Goal: Task Accomplishment & Management: Manage account settings

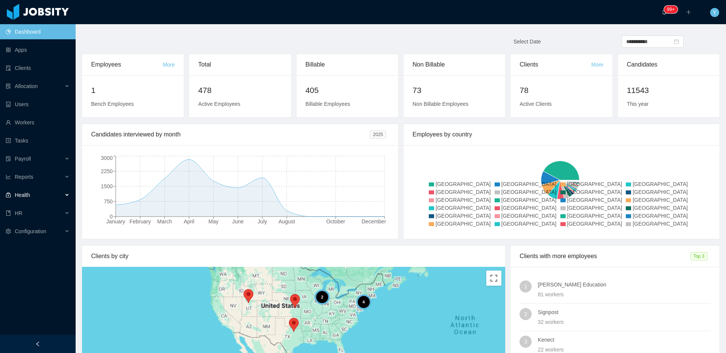
click at [33, 189] on div "Health" at bounding box center [38, 195] width 76 height 15
click at [36, 195] on div "Health" at bounding box center [38, 195] width 76 height 15
click at [26, 214] on div "HR" at bounding box center [38, 213] width 76 height 15
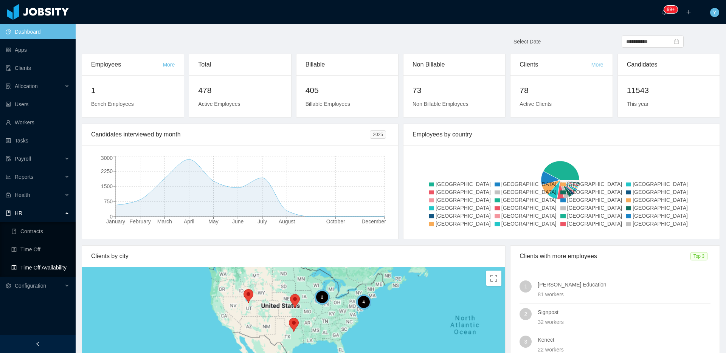
click at [35, 273] on link "Time Off Availability" at bounding box center [40, 267] width 58 height 15
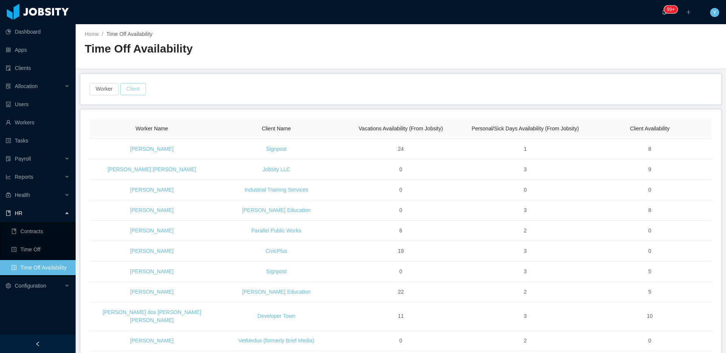
click at [124, 91] on button "Client" at bounding box center [133, 89] width 26 height 12
click at [116, 126] on div at bounding box center [132, 124] width 107 height 11
type input "***"
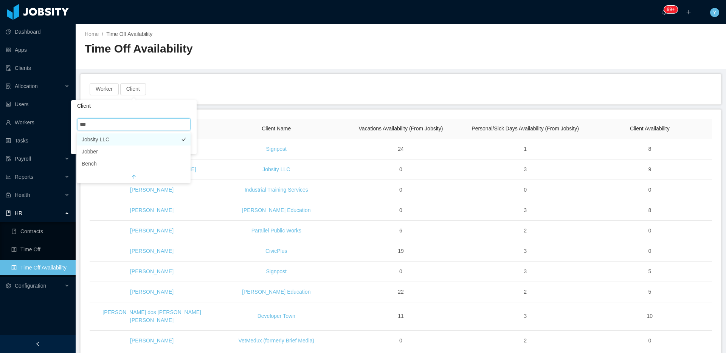
click at [103, 136] on li "Jobsity LLC" at bounding box center [133, 139] width 113 height 12
click at [295, 104] on main "Home / Time Off Availability / Time Off Availability Worker Client · 1 Worker N…" at bounding box center [401, 188] width 650 height 329
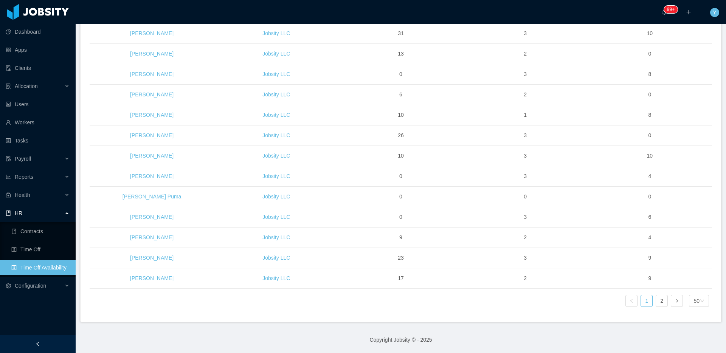
scroll to position [879, 0]
click at [656, 299] on link "2" at bounding box center [661, 300] width 11 height 11
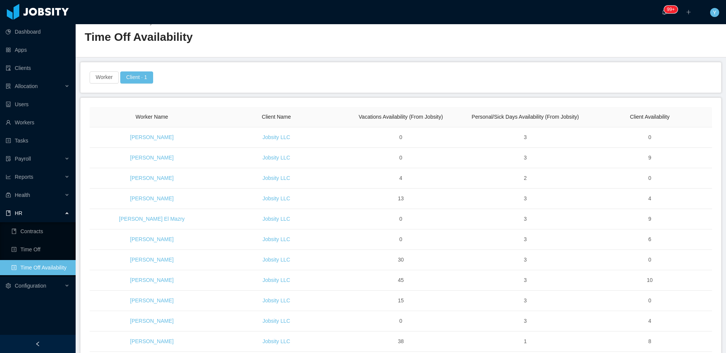
scroll to position [287, 0]
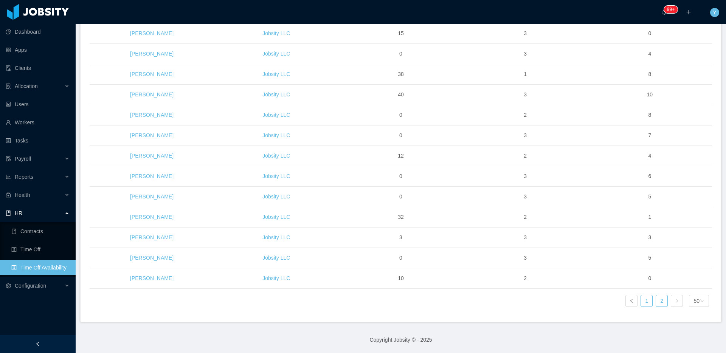
click at [641, 302] on link "1" at bounding box center [646, 300] width 11 height 11
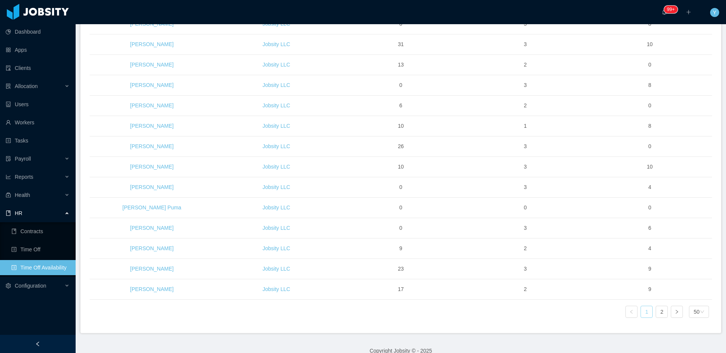
scroll to position [879, 0]
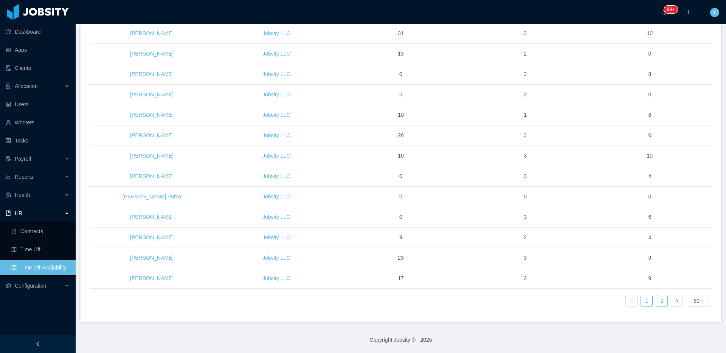
click at [659, 302] on link "2" at bounding box center [661, 300] width 11 height 11
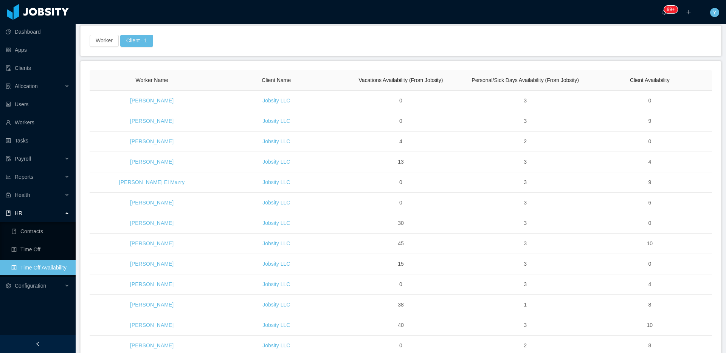
scroll to position [0, 0]
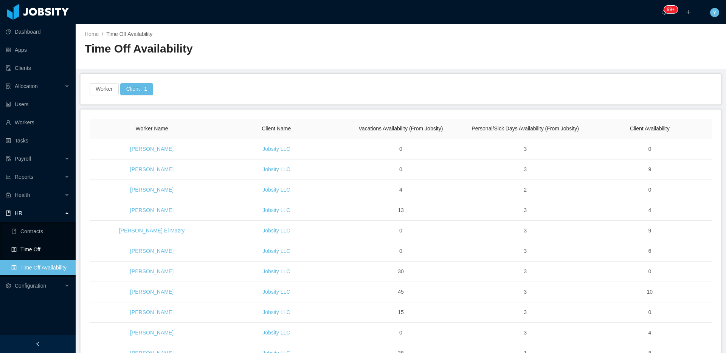
click at [17, 246] on link "Time Off" at bounding box center [40, 249] width 58 height 15
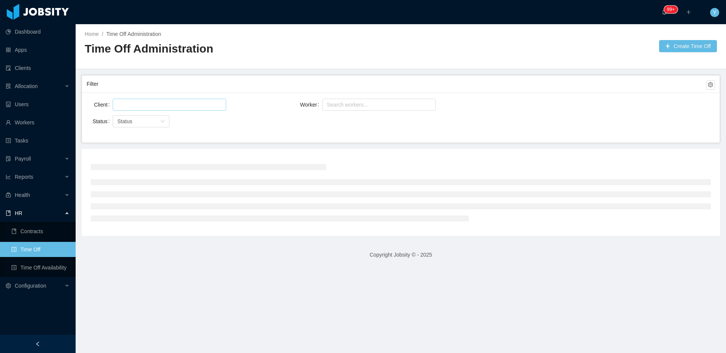
click at [182, 105] on div at bounding box center [168, 104] width 107 height 11
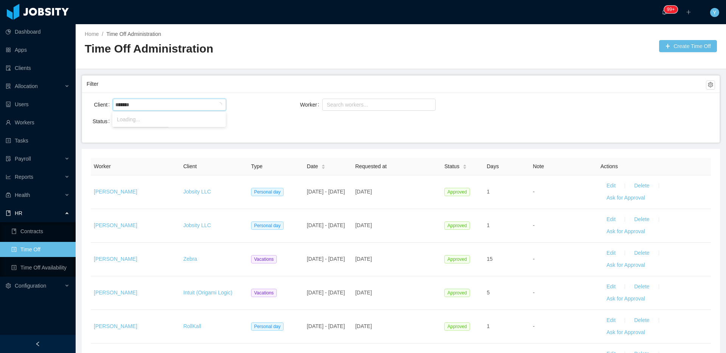
type input "********"
click at [155, 124] on li "Dewpoint" at bounding box center [168, 119] width 113 height 12
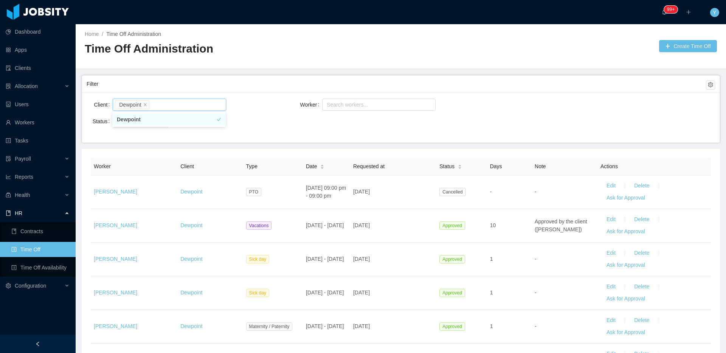
drag, startPoint x: 272, startPoint y: 127, endPoint x: 300, endPoint y: 142, distance: 31.3
click at [272, 127] on div "Status Status" at bounding box center [191, 121] width 209 height 15
click at [120, 118] on div "Status" at bounding box center [136, 122] width 39 height 8
click at [127, 158] on li "Pending Approval" at bounding box center [140, 160] width 57 height 12
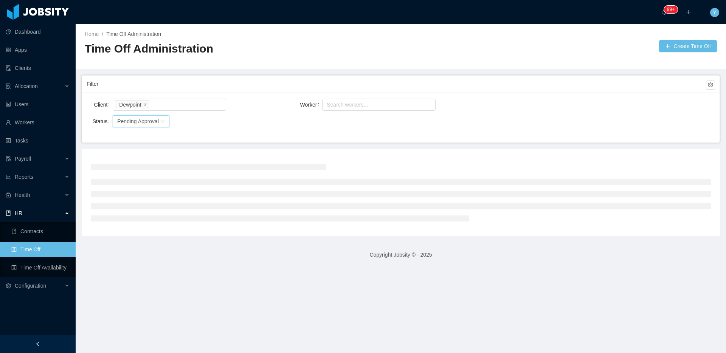
click at [253, 144] on main "Home / Time Off Administration / Time Off Administration Create Time Off Filter…" at bounding box center [401, 188] width 650 height 329
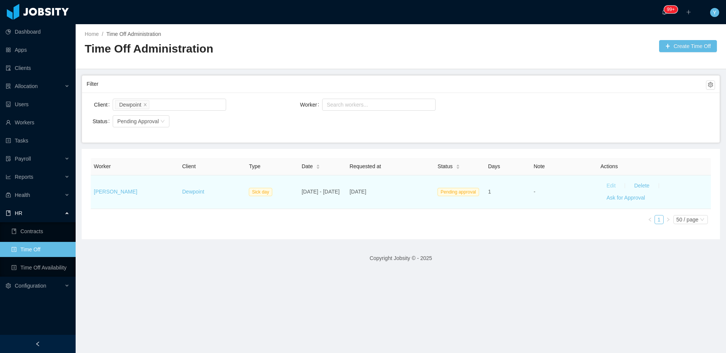
click at [605, 184] on button "Edit" at bounding box center [610, 186] width 21 height 12
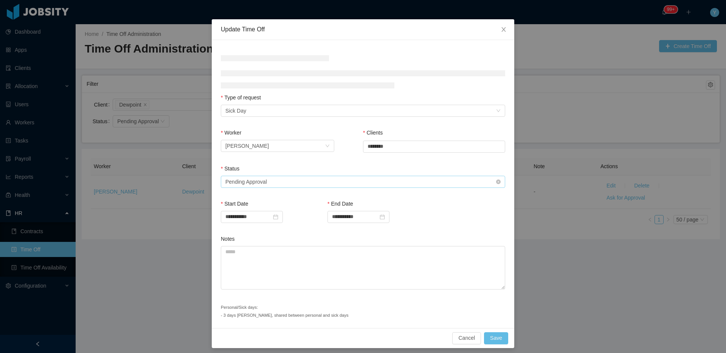
scroll to position [22, 0]
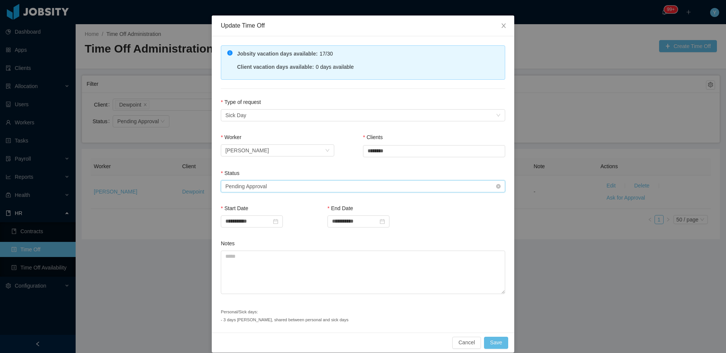
click at [273, 185] on div "Select status Pending Approval" at bounding box center [360, 186] width 270 height 11
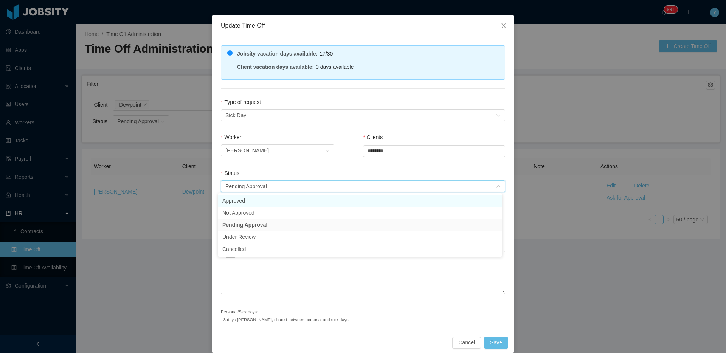
click at [263, 196] on li "Approved" at bounding box center [360, 201] width 284 height 12
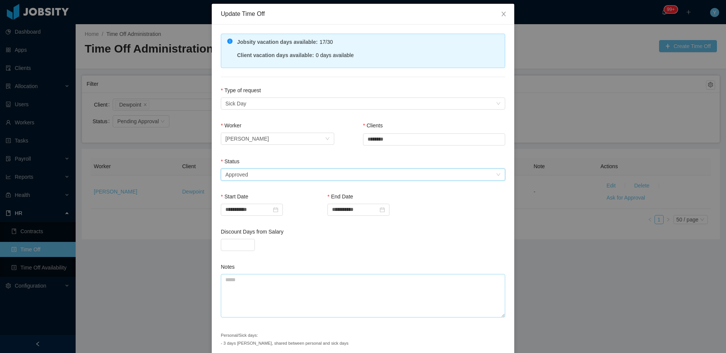
scroll to position [66, 0]
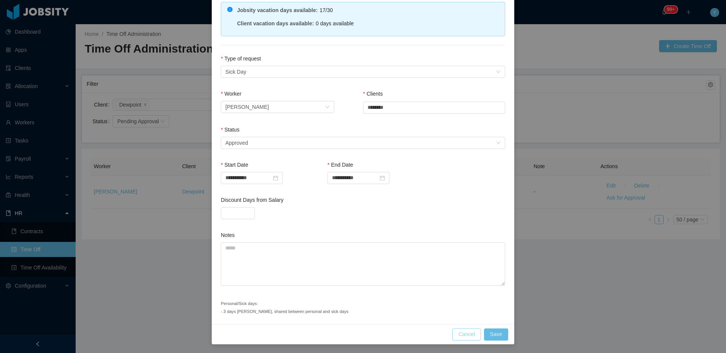
click at [461, 333] on button "Cancel" at bounding box center [466, 335] width 29 height 12
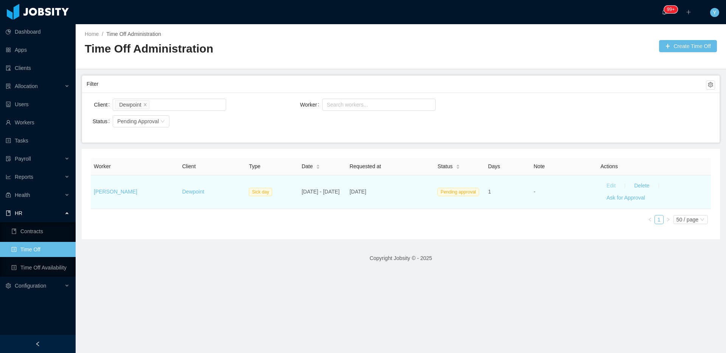
click at [601, 183] on button "Edit" at bounding box center [610, 186] width 21 height 12
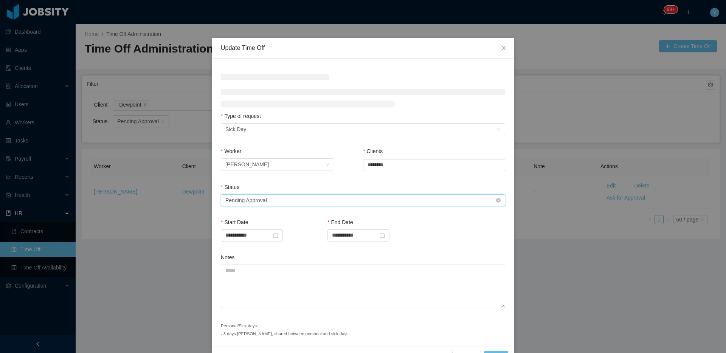
click at [314, 203] on div "Select status Pending Approval" at bounding box center [360, 200] width 270 height 11
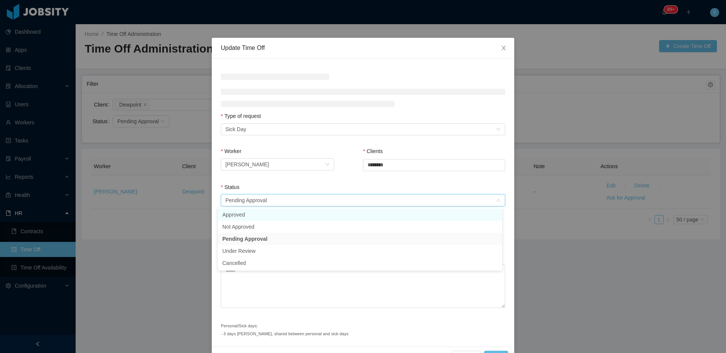
click at [298, 213] on li "Approved" at bounding box center [360, 215] width 284 height 12
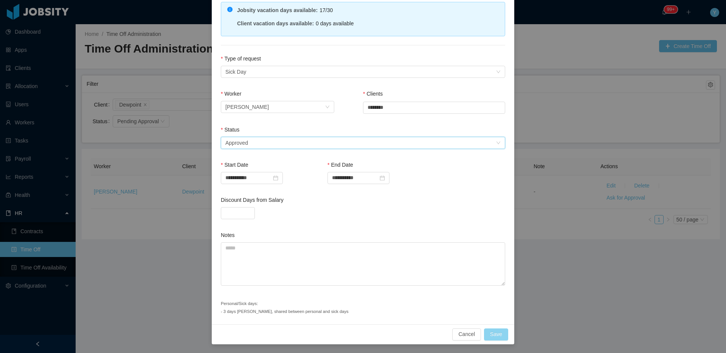
click at [488, 335] on button "Save" at bounding box center [496, 335] width 24 height 12
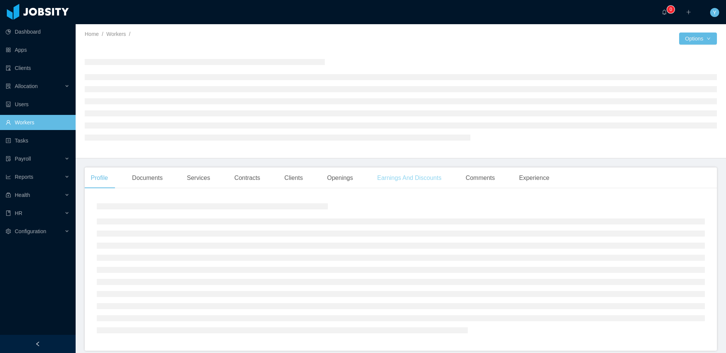
click at [409, 173] on div "Earnings And Discounts" at bounding box center [409, 177] width 76 height 21
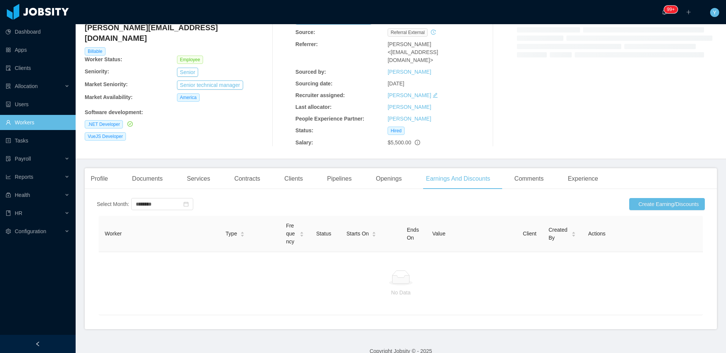
scroll to position [65, 0]
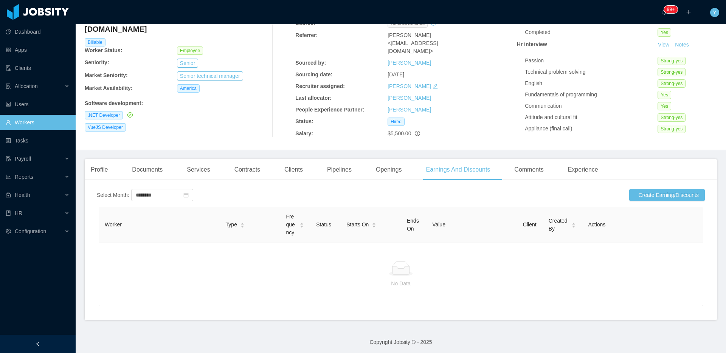
click at [205, 169] on div "Services" at bounding box center [198, 169] width 35 height 21
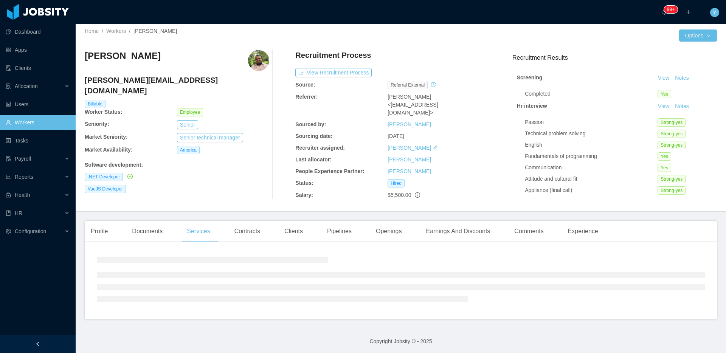
scroll to position [65, 0]
